Goal: Information Seeking & Learning: Learn about a topic

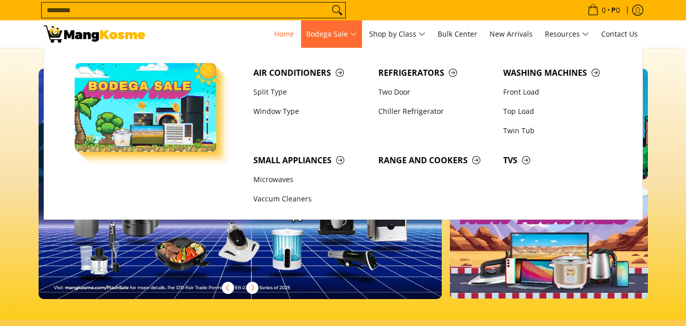
click at [355, 30] on span "Bodega Sale" at bounding box center [331, 34] width 51 height 13
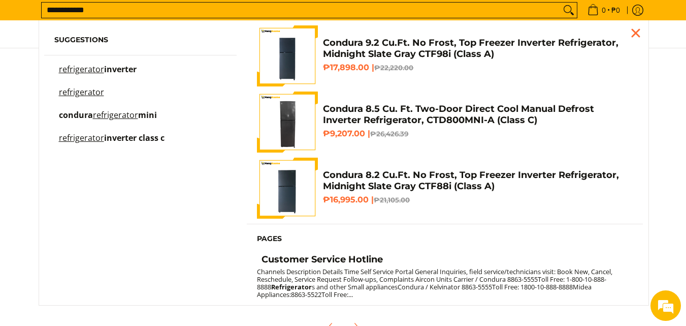
type input "**********"
click at [113, 72] on span "inverter" at bounding box center [120, 69] width 33 height 11
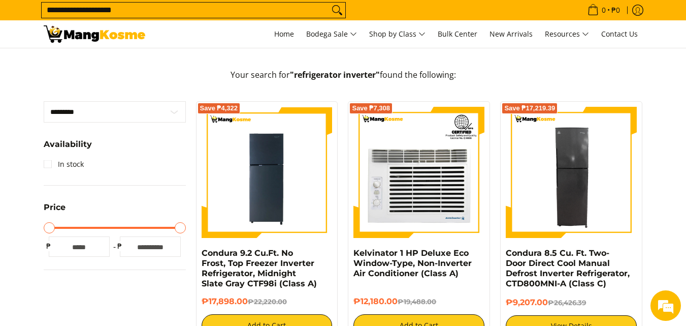
scroll to position [152, 0]
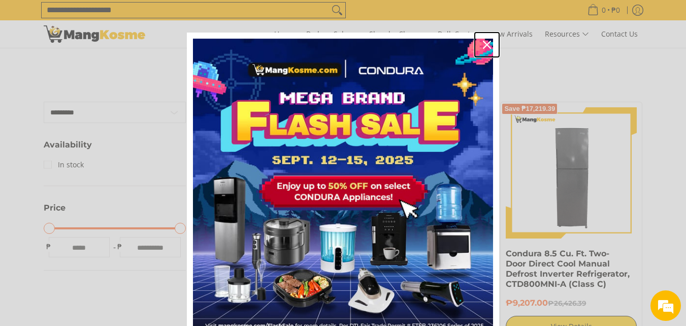
click at [483, 47] on icon "close icon" at bounding box center [487, 45] width 8 height 8
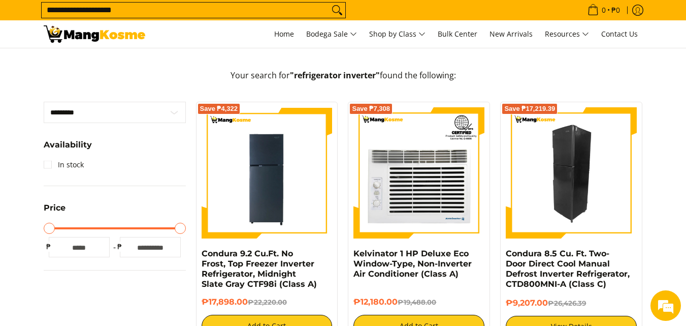
click at [546, 183] on img at bounding box center [571, 172] width 131 height 131
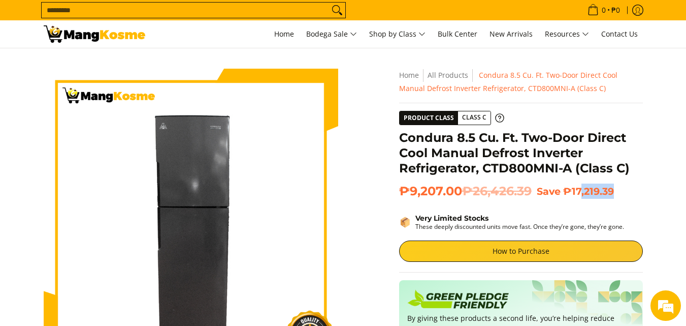
drag, startPoint x: 627, startPoint y: 194, endPoint x: 633, endPoint y: 195, distance: 6.1
click at [633, 195] on h2 "₱9,207.00 ₱26,426.39 Save ₱17,219.39" at bounding box center [521, 190] width 244 height 15
click at [615, 200] on div "**********" at bounding box center [521, 295] width 244 height 452
click at [630, 169] on div "Condura 8.5 Cu. Ft. Two-Door Direct Cool Manual Defrost Inverter Refrigerator, …" at bounding box center [521, 156] width 244 height 53
click at [577, 202] on div "**********" at bounding box center [521, 295] width 244 height 452
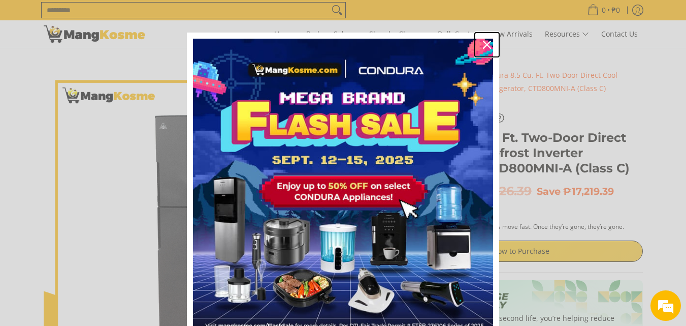
click at [486, 42] on icon "close icon" at bounding box center [487, 45] width 8 height 8
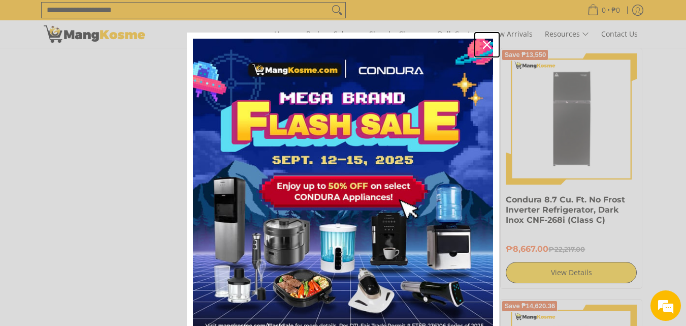
click at [487, 46] on button "Close" at bounding box center [487, 45] width 24 height 24
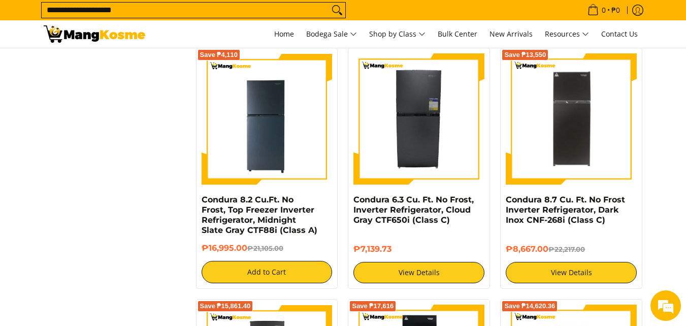
click at [486, 46] on ul "Home Bodega Sale Air Conditioners Split Type Window Type Refrigerators" at bounding box center [456, 33] width 374 height 27
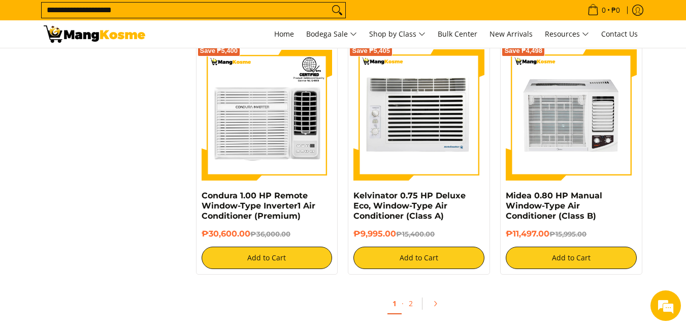
scroll to position [2032, 0]
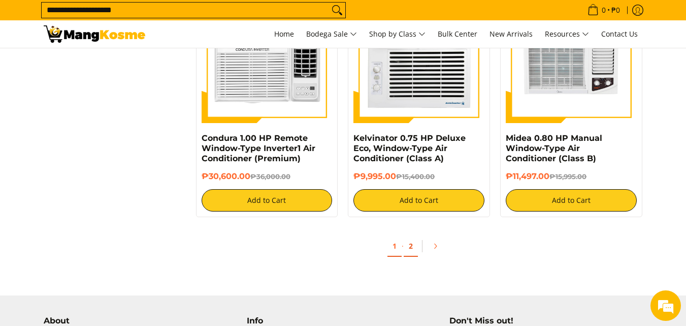
click at [407, 238] on link "2" at bounding box center [411, 246] width 14 height 21
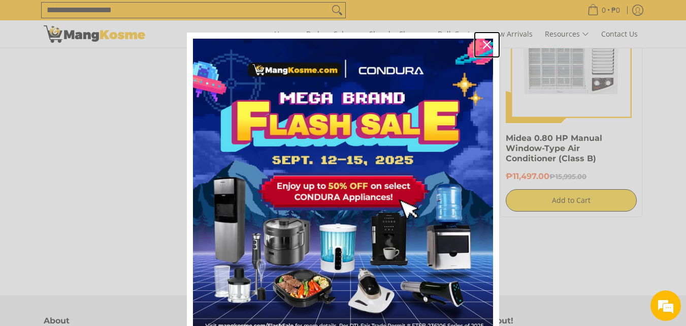
click at [483, 44] on icon "close icon" at bounding box center [487, 45] width 8 height 8
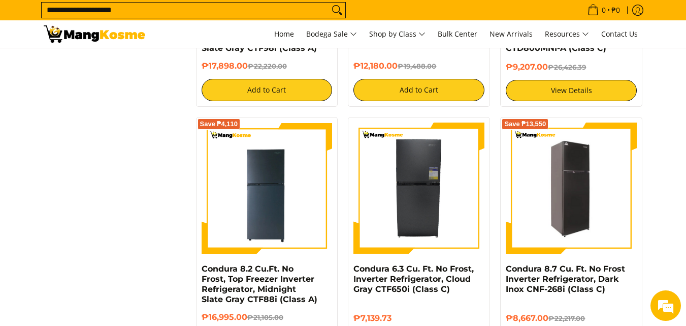
scroll to position [406, 0]
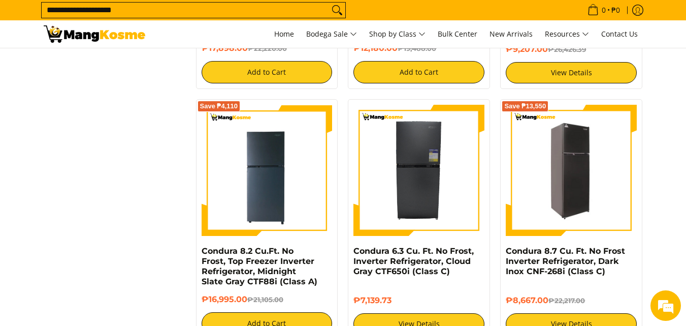
click at [568, 166] on img at bounding box center [571, 170] width 131 height 128
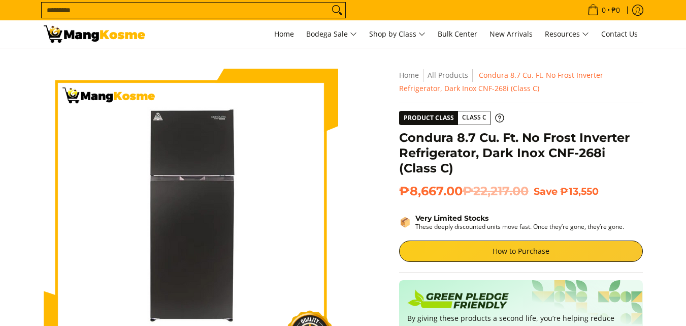
scroll to position [102, 0]
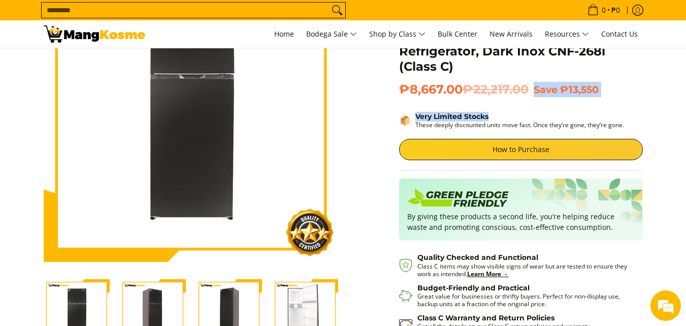
drag, startPoint x: 536, startPoint y: 88, endPoint x: 27, endPoint y: 151, distance: 512.0
click at [571, 119] on div "**********" at bounding box center [521, 193] width 244 height 452
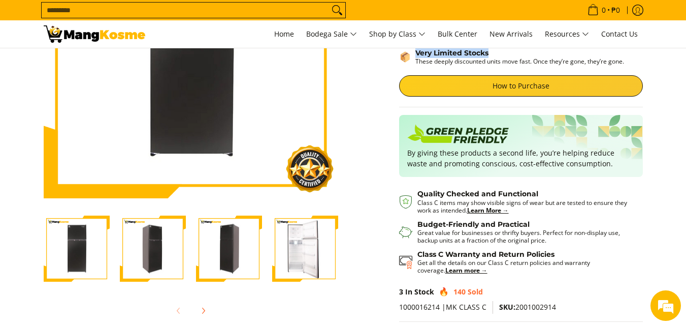
scroll to position [254, 0]
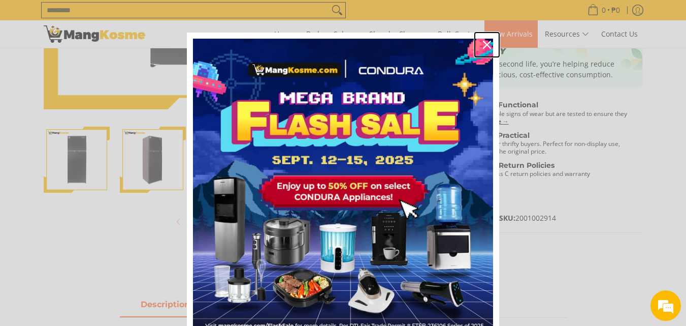
click at [489, 42] on div "Close" at bounding box center [487, 45] width 16 height 16
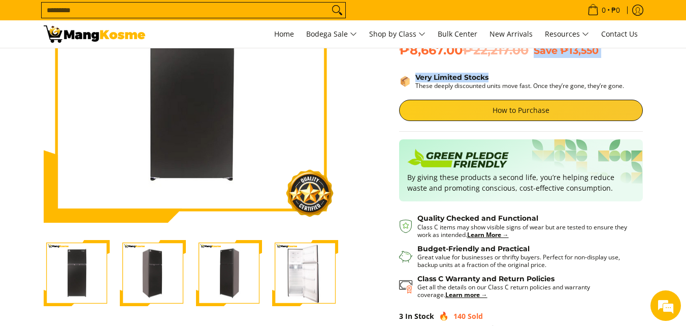
scroll to position [0, 0]
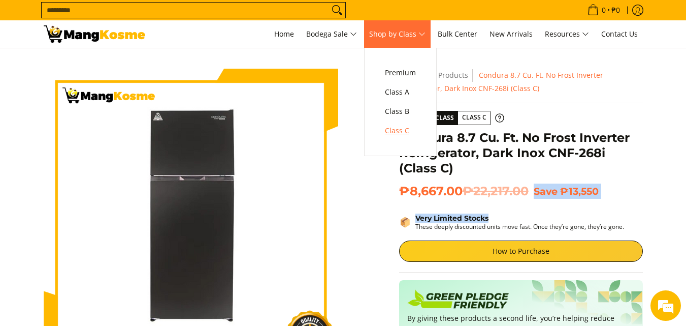
click at [412, 131] on span "Class C" at bounding box center [400, 130] width 31 height 13
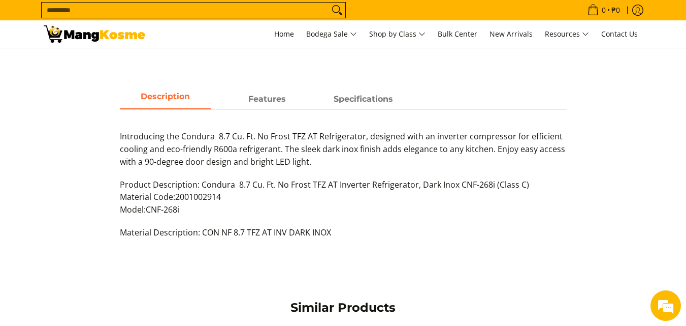
scroll to position [457, 0]
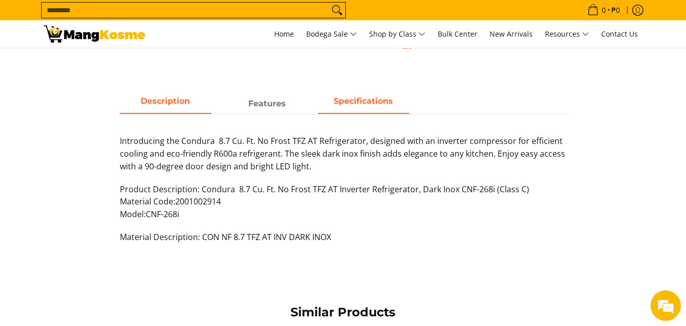
click at [319, 104] on span "Specifications" at bounding box center [363, 104] width 91 height 18
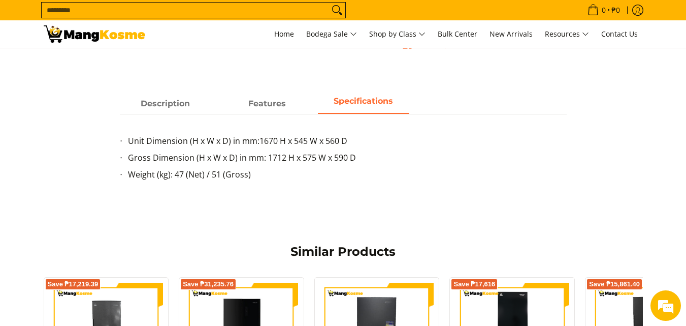
click at [281, 94] on div "Description Features Specifications" at bounding box center [343, 103] width 447 height 19
click at [236, 119] on div "Unit Dimension (H x W x D) in mm: 1670 H x 545 W x 560 D Gross Dimension (H x W…" at bounding box center [343, 153] width 447 height 79
click at [249, 110] on span "Features" at bounding box center [267, 104] width 91 height 18
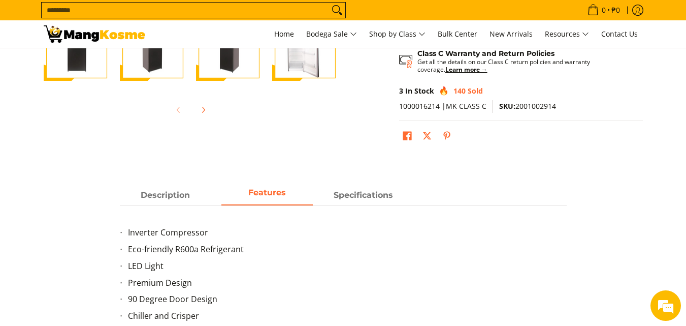
scroll to position [356, 0]
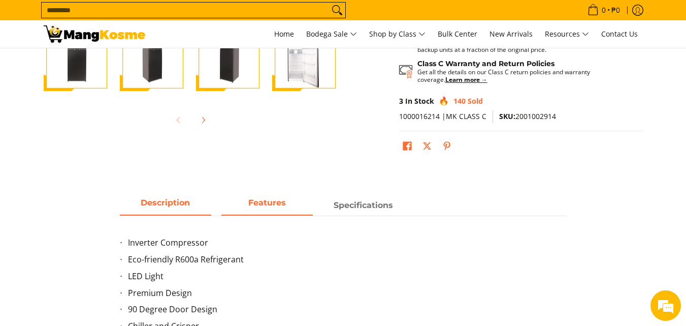
click at [175, 208] on span "Description" at bounding box center [165, 205] width 91 height 18
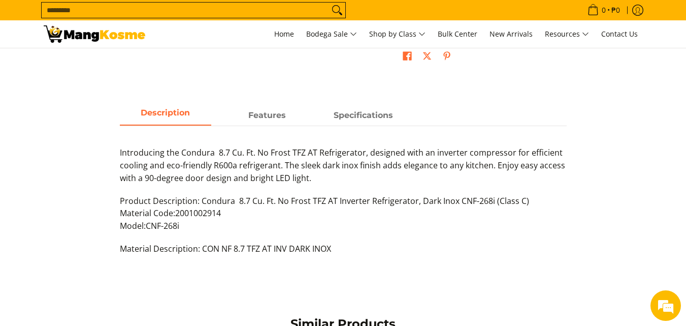
scroll to position [457, 0]
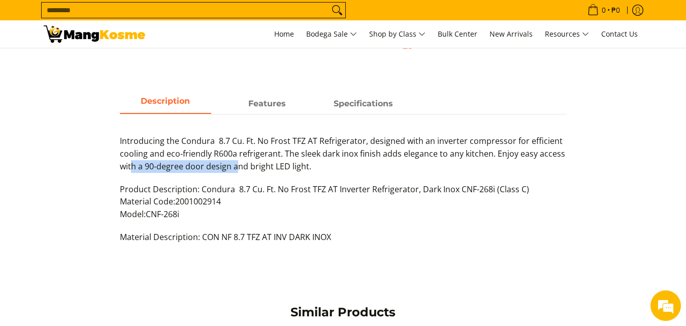
drag, startPoint x: 144, startPoint y: 162, endPoint x: 239, endPoint y: 184, distance: 98.0
click at [239, 184] on div "Introducing the Condura 8.7 Cu. Ft. No Frost TFZ AT Refrigerator, designed with…" at bounding box center [343, 194] width 447 height 119
click at [279, 203] on p "Product Description: Condura 8.7 Cu. Ft. No Frost TFZ AT Inverter Refrigerator,…" at bounding box center [343, 207] width 447 height 48
drag, startPoint x: 206, startPoint y: 210, endPoint x: 261, endPoint y: 209, distance: 54.9
click at [261, 209] on p "Product Description: Condura 8.7 Cu. Ft. No Frost TFZ AT Inverter Refrigerator,…" at bounding box center [343, 207] width 447 height 48
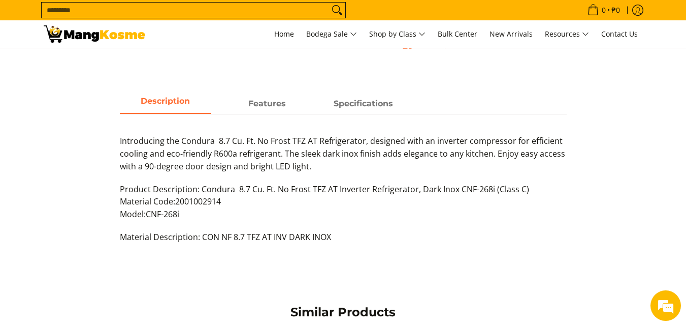
click at [277, 212] on p "Product Description: Condura 8.7 Cu. Ft. No Frost TFZ AT Inverter Refrigerator,…" at bounding box center [343, 207] width 447 height 48
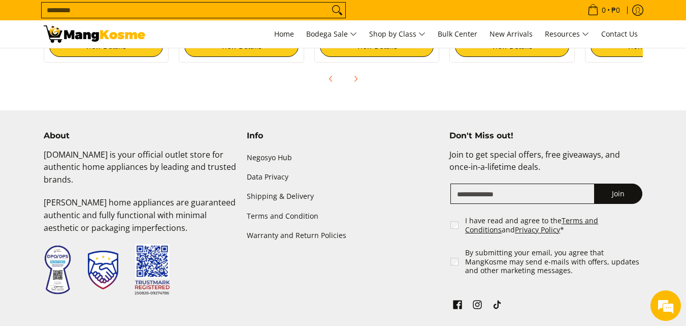
scroll to position [1034, 0]
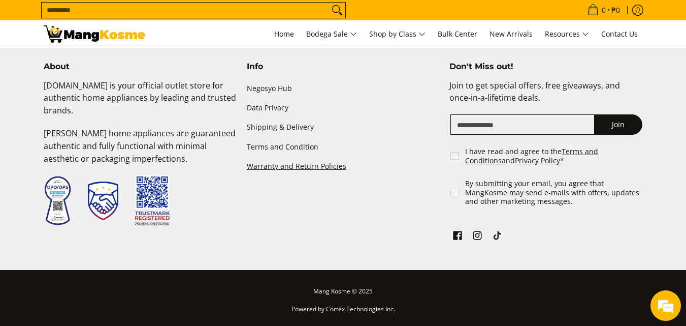
click at [428, 167] on link "Warranty and Return Policies" at bounding box center [343, 165] width 193 height 19
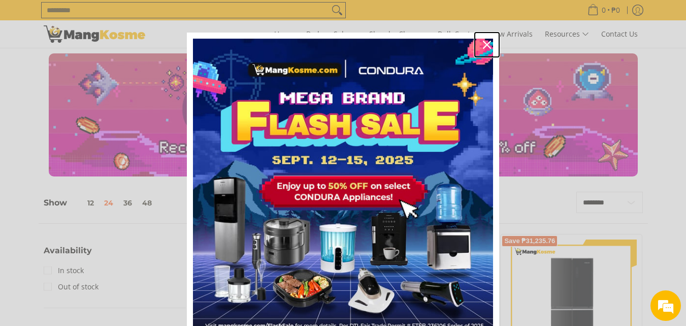
drag, startPoint x: 485, startPoint y: 52, endPoint x: 460, endPoint y: 87, distance: 43.1
click at [484, 52] on div "Close" at bounding box center [487, 45] width 16 height 16
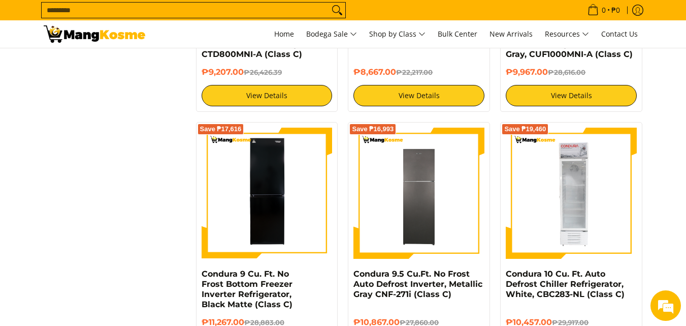
scroll to position [1219, 0]
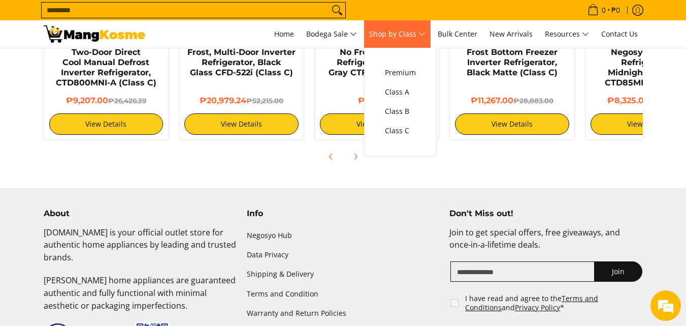
scroll to position [900, 0]
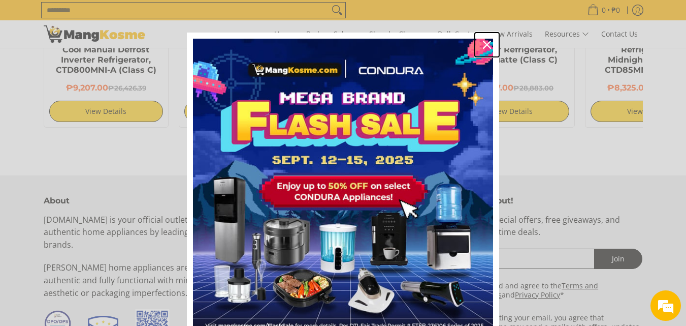
click at [483, 44] on icon "close icon" at bounding box center [487, 45] width 8 height 8
